Goal: Transaction & Acquisition: Download file/media

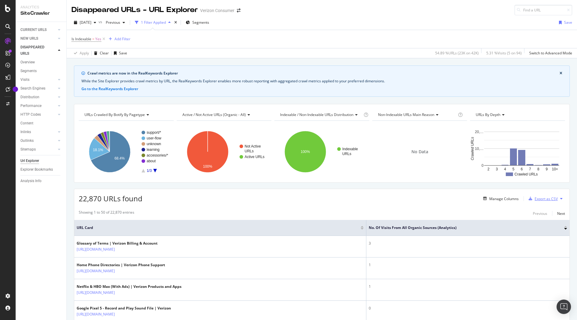
click at [535, 198] on div "Export as CSV" at bounding box center [546, 198] width 23 height 5
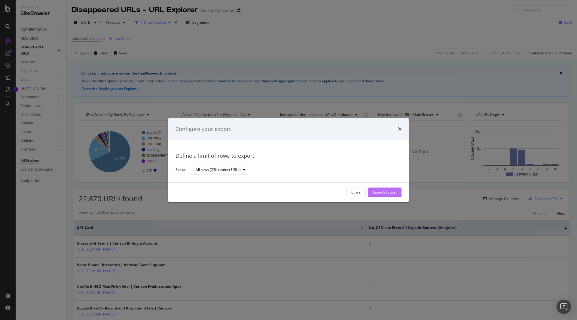
click at [390, 193] on div "Launch Export" at bounding box center [385, 192] width 24 height 5
